Goal: Navigation & Orientation: Find specific page/section

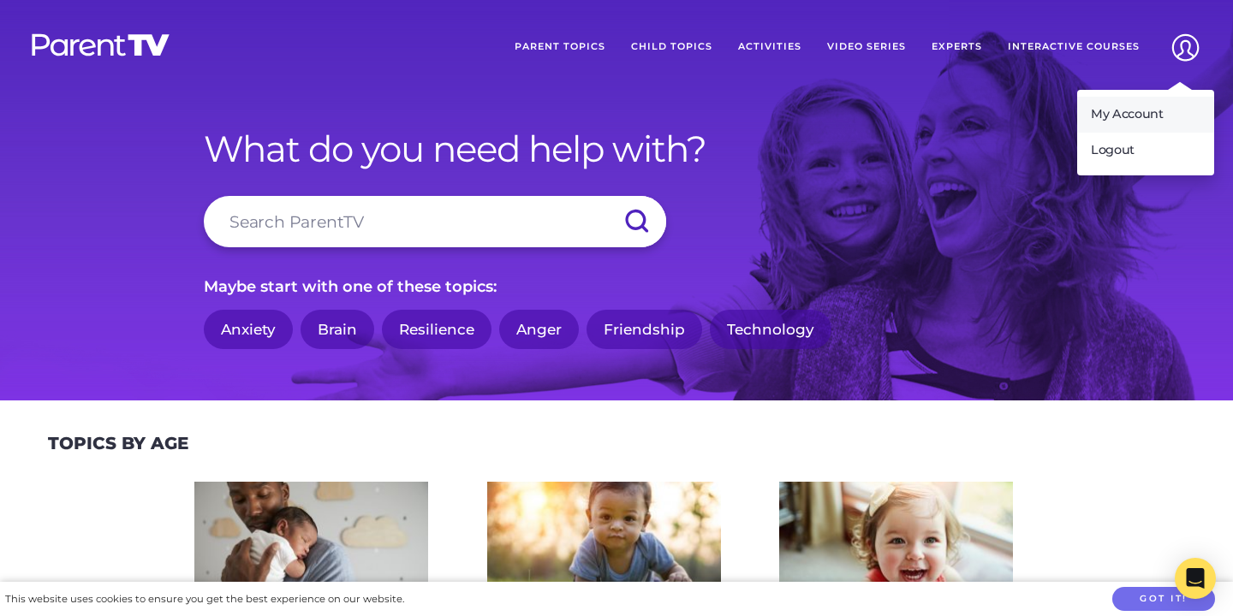
click at [1140, 117] on link "My Account" at bounding box center [1145, 115] width 137 height 36
